Goal: Information Seeking & Learning: Check status

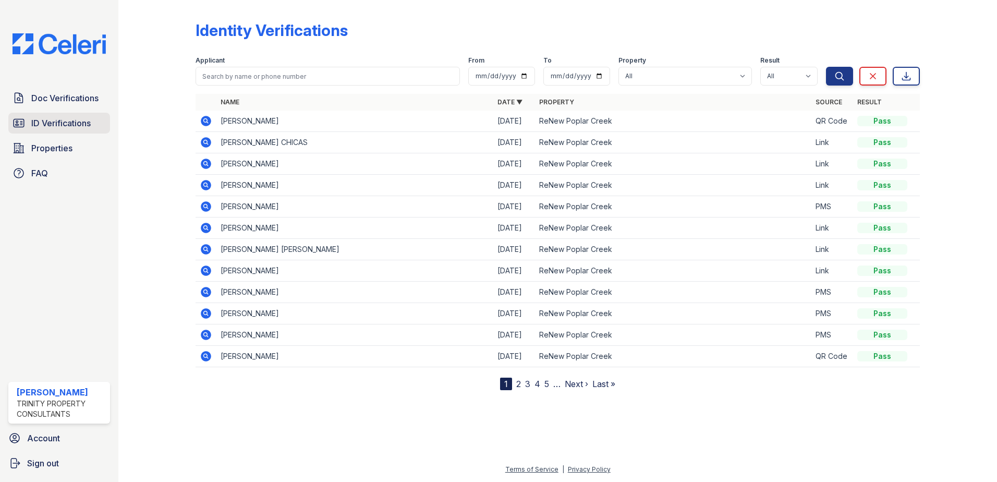
click at [66, 119] on span "ID Verifications" at bounding box center [60, 123] width 59 height 13
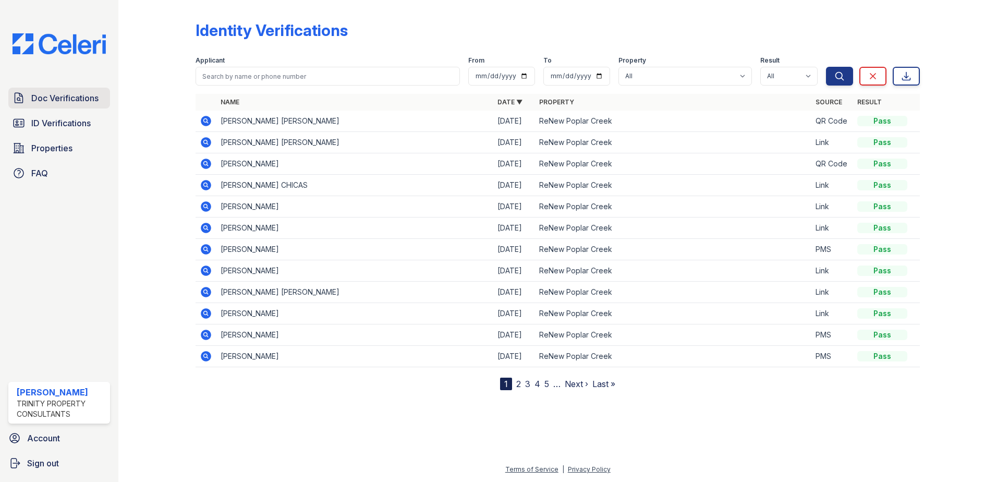
click at [59, 103] on span "Doc Verifications" at bounding box center [64, 98] width 67 height 13
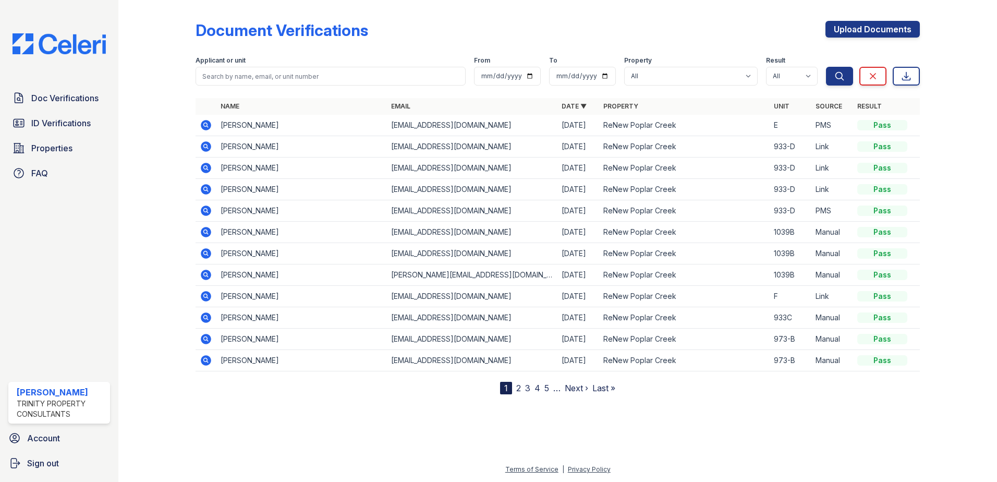
click at [207, 145] on icon at bounding box center [206, 146] width 13 height 13
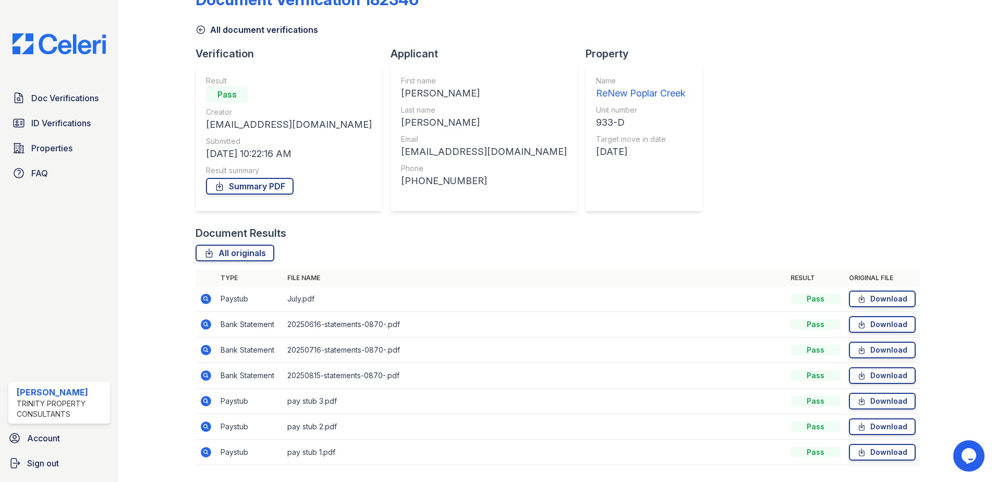
scroll to position [60, 0]
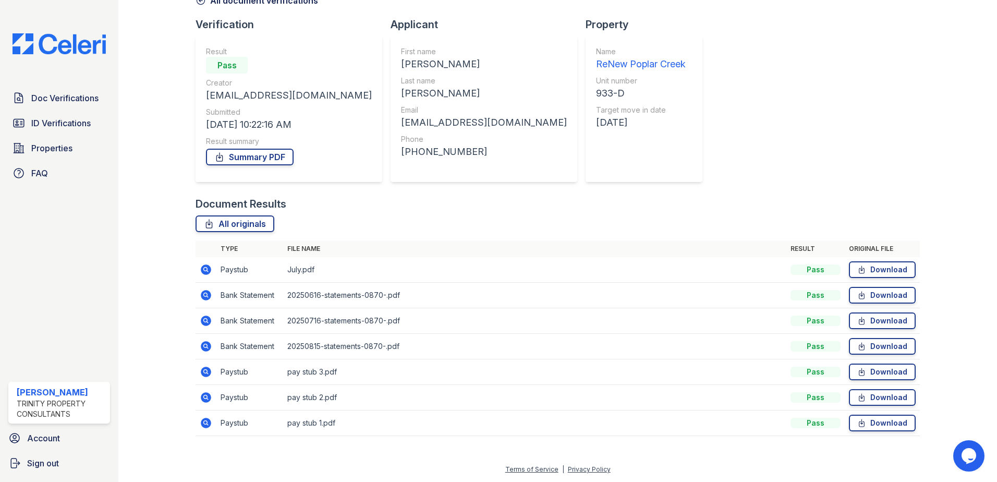
click at [206, 268] on icon at bounding box center [206, 269] width 13 height 13
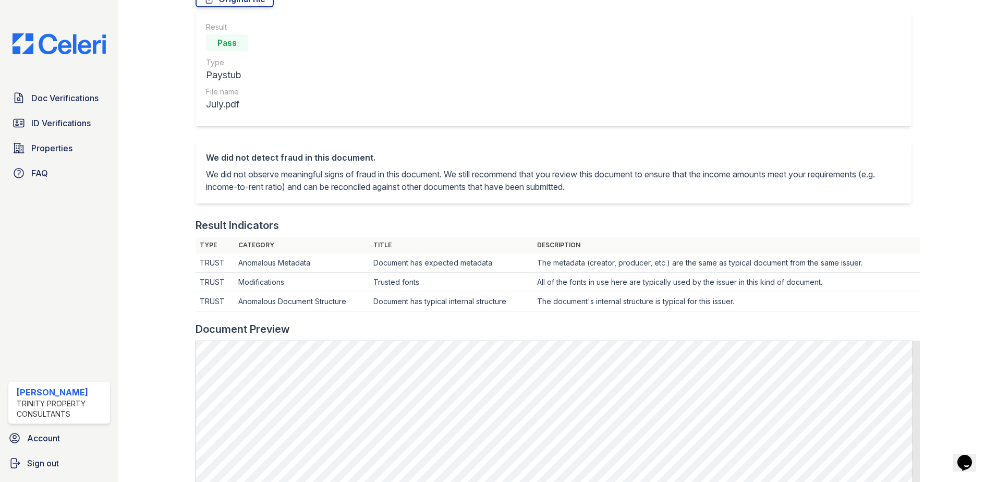
scroll to position [261, 0]
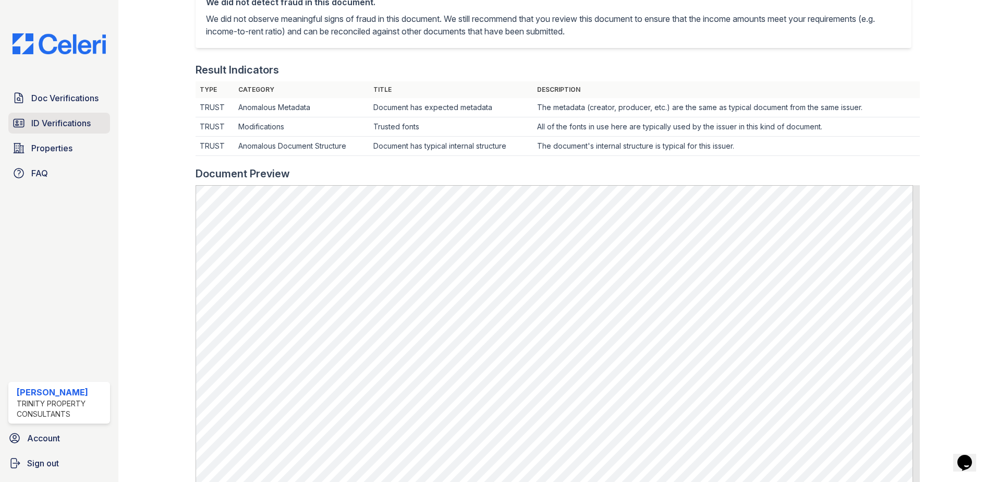
click at [66, 124] on span "ID Verifications" at bounding box center [60, 123] width 59 height 13
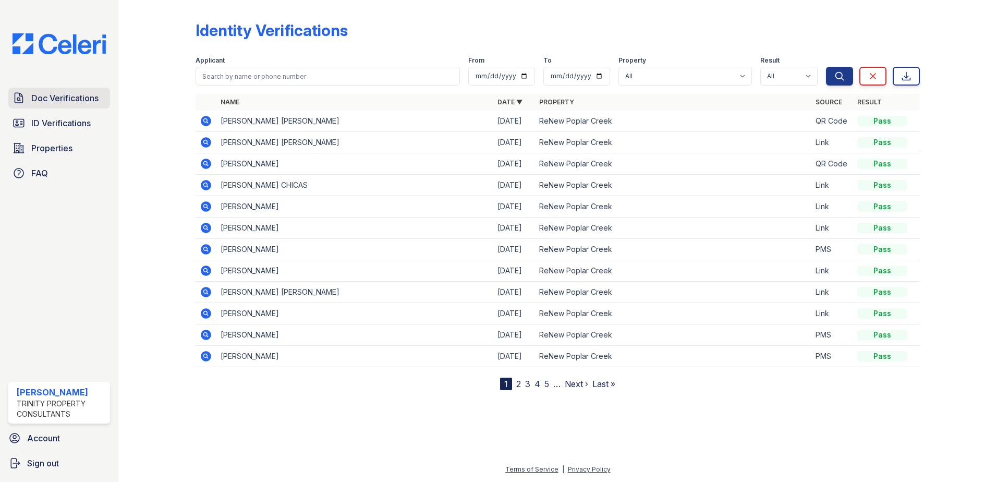
click at [45, 95] on span "Doc Verifications" at bounding box center [64, 98] width 67 height 13
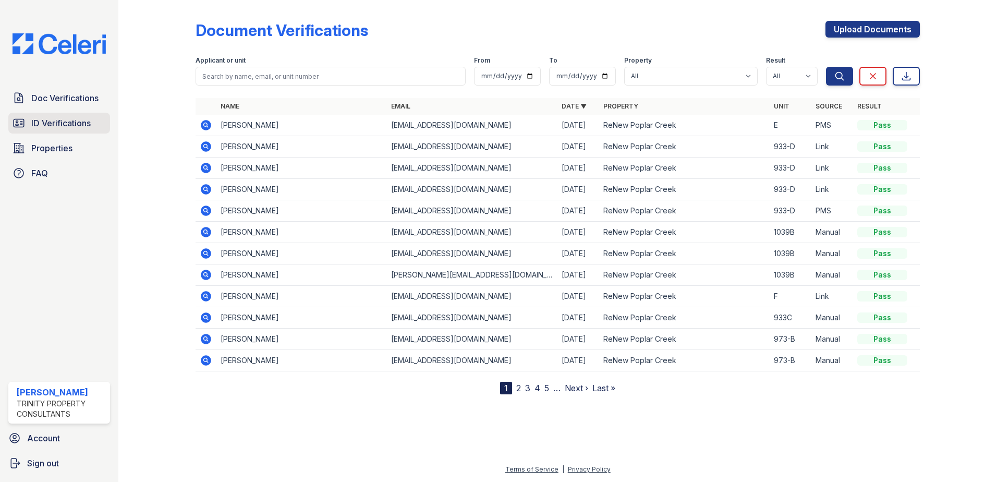
click at [90, 122] on span "ID Verifications" at bounding box center [60, 123] width 59 height 13
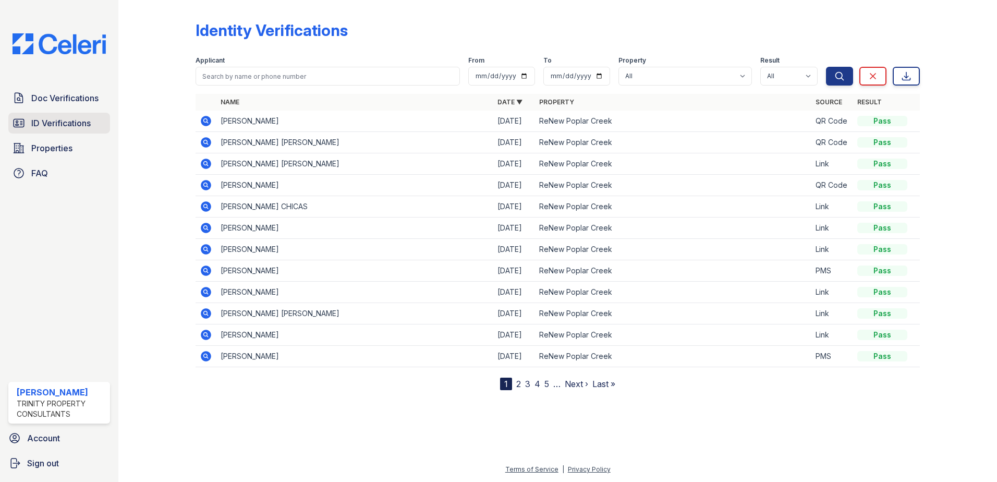
click at [67, 118] on span "ID Verifications" at bounding box center [60, 123] width 59 height 13
click at [411, 433] on div at bounding box center [558, 435] width 846 height 56
click at [73, 117] on span "ID Verifications" at bounding box center [60, 123] width 59 height 13
